Goal: Task Accomplishment & Management: Complete application form

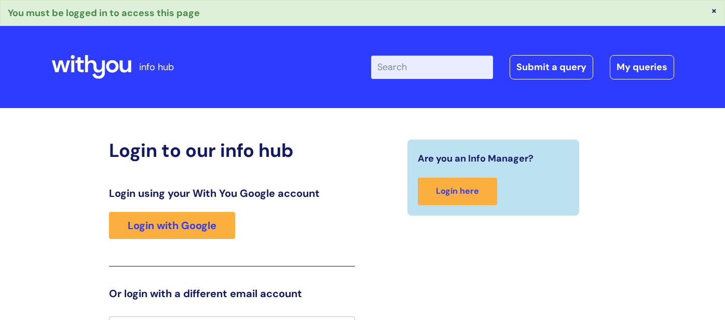
scroll to position [19, 0]
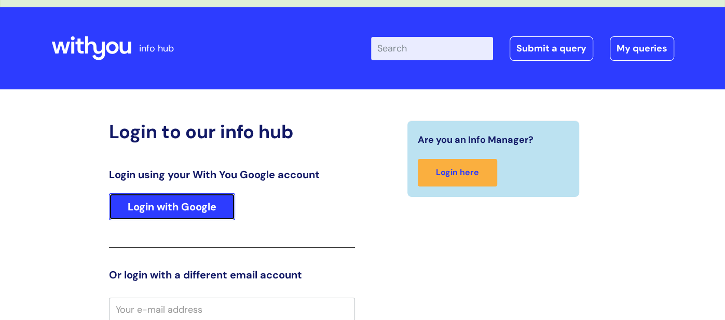
click at [210, 210] on link "Login with Google" at bounding box center [172, 206] width 126 height 27
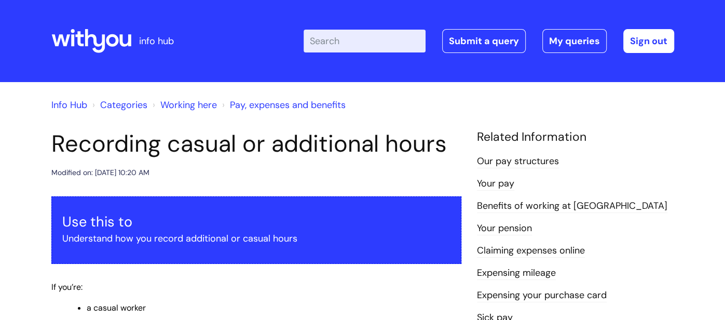
click at [348, 48] on input "Enter your search term here..." at bounding box center [365, 41] width 122 height 23
click at [481, 47] on link "Submit a query" at bounding box center [484, 41] width 84 height 24
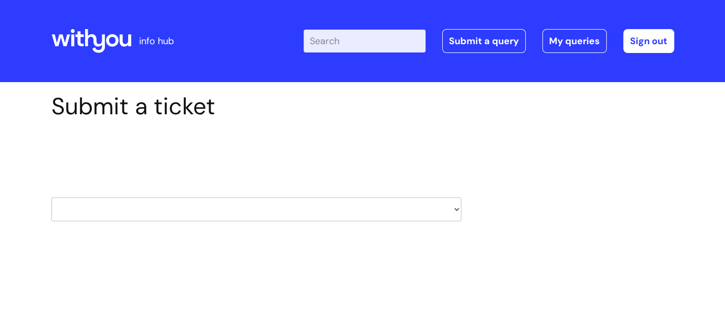
click at [136, 216] on select "HR / People IT and Support Clinical Drug Alerts Finance Accounts Data Support T…" at bounding box center [256, 209] width 410 height 24
select select "data_support_team"
click at [51, 197] on select "HR / People IT and Support Clinical Drug Alerts Finance Accounts Data Support T…" at bounding box center [256, 209] width 410 height 24
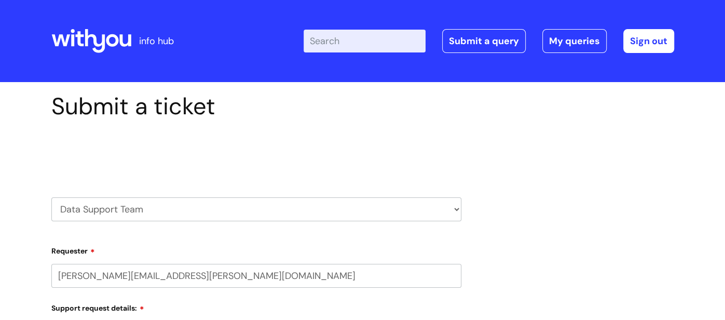
select select "80004157202"
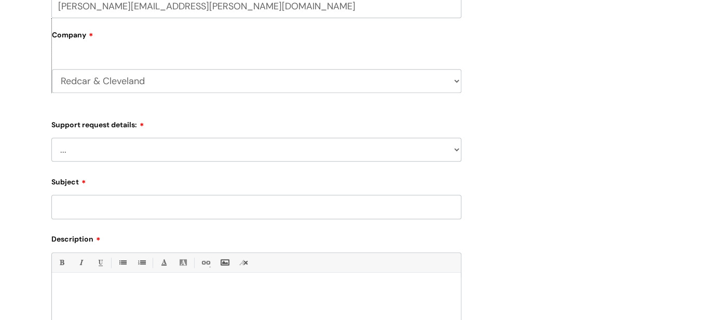
scroll to position [270, 0]
click at [139, 154] on select "... My enquiry relates to Nebula My enquiry relates to Halo My enquiry relates …" at bounding box center [256, 150] width 410 height 24
select select "My enquiry relates to Nebula"
click at [51, 138] on select "... My enquiry relates to Nebula My enquiry relates to Halo My enquiry relates …" at bounding box center [256, 150] width 410 height 24
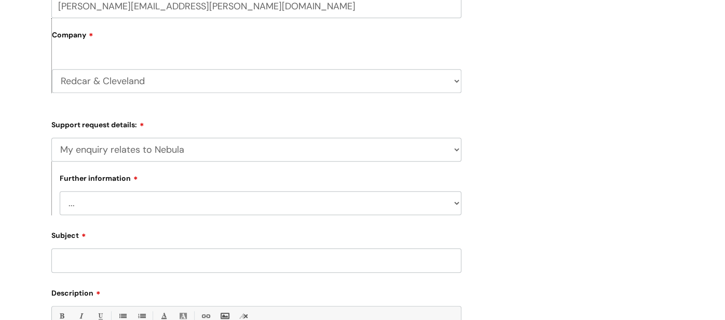
click at [156, 201] on select "... I need to delete an event I've got an issue or have found a fault I have an…" at bounding box center [261, 203] width 402 height 24
select select "I've got an issue or have found a fault"
click at [60, 192] on select "... I need to delete an event I've got an issue or have found a fault I have an…" at bounding box center [261, 203] width 402 height 24
click at [211, 262] on input "Subject" at bounding box center [256, 260] width 410 height 24
type input "b"
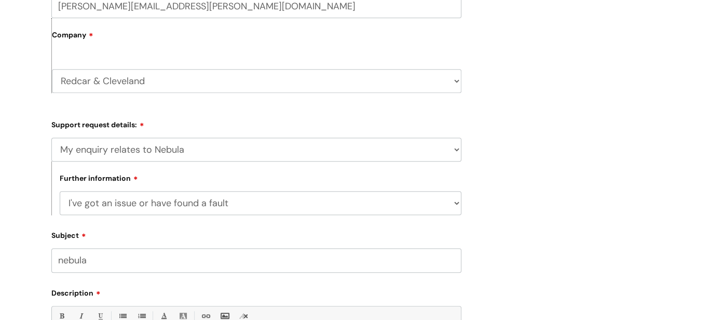
type input "nebula"
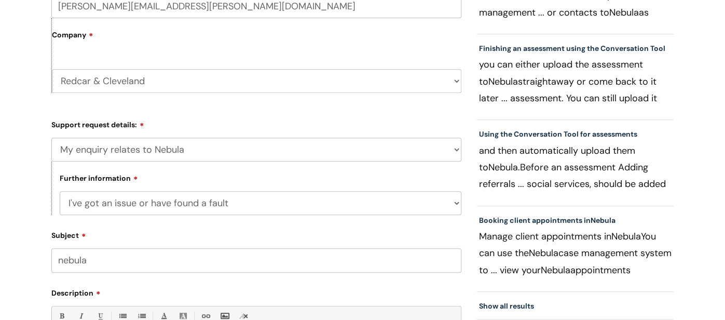
scroll to position [455, 0]
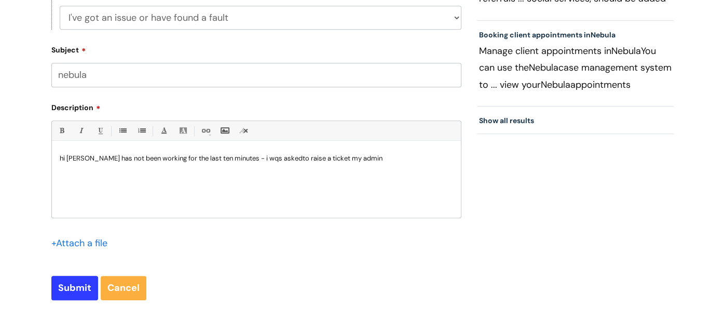
click at [275, 161] on p "hi nebula has not been working for the last ten minutes - i wqs askedto raise a…" at bounding box center [257, 158] width 394 height 9
click at [246, 161] on p "hi nebula has not been working for the last ten minutes - i wqs asked to raise …" at bounding box center [257, 158] width 394 height 9
click at [329, 162] on p "hi nebula has not been working for the last ten minutes - i was asked to raise …" at bounding box center [257, 158] width 394 height 9
click at [86, 285] on input "Submit" at bounding box center [74, 288] width 47 height 24
type input "Please Wait..."
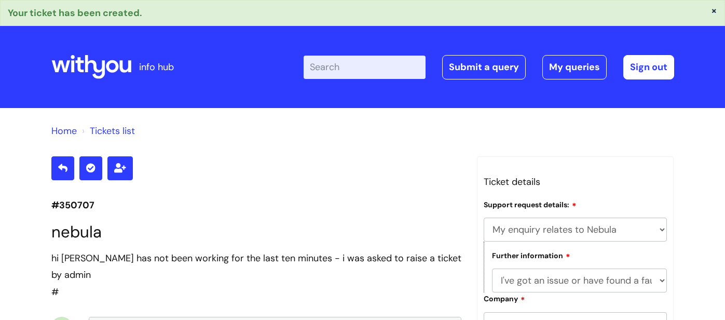
select select "My enquiry relates to Nebula"
select select "I've got an issue or have found a fault"
